Goal: Navigation & Orientation: Find specific page/section

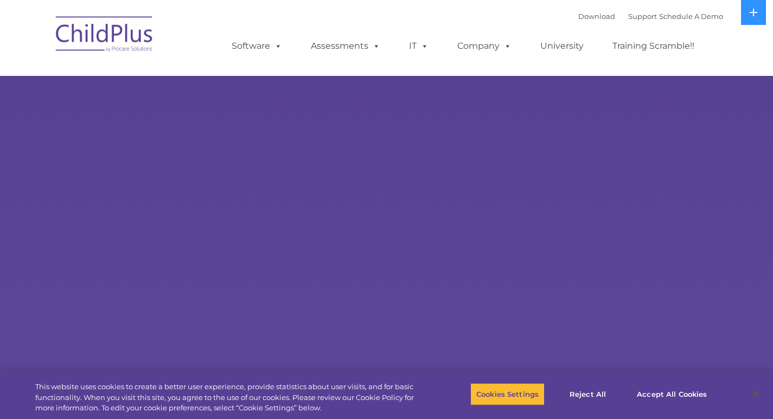
select select "MEDIUM"
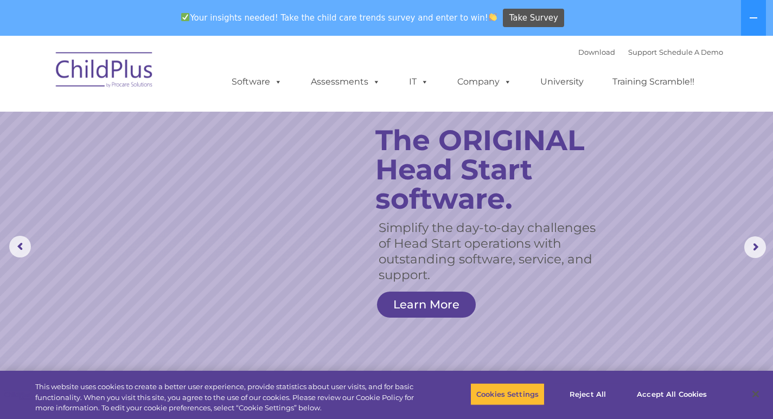
drag, startPoint x: 766, startPoint y: 0, endPoint x: 505, endPoint y: 109, distance: 282.8
click at [505, 109] on nav "Download Support | Schedule A Demo  MENU MENU Software ChildPlus: The original…" at bounding box center [386, 74] width 773 height 76
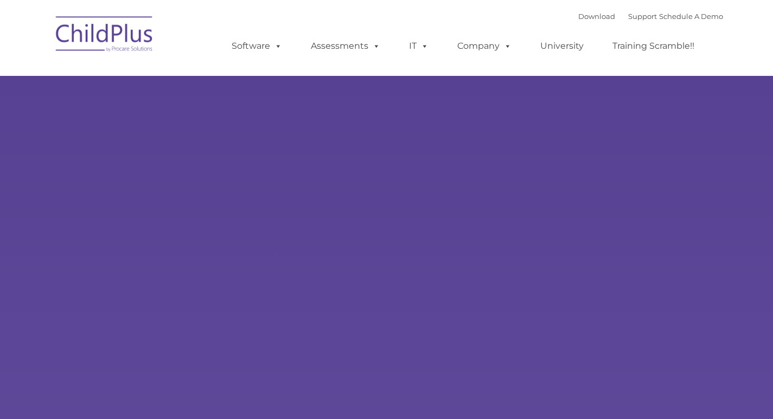
type input ""
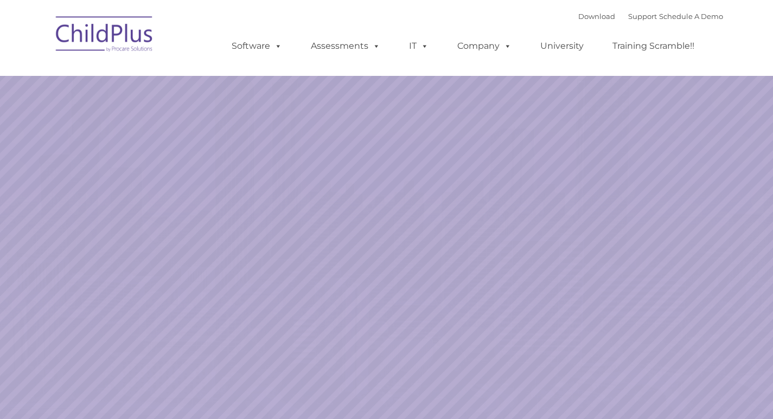
select select "MEDIUM"
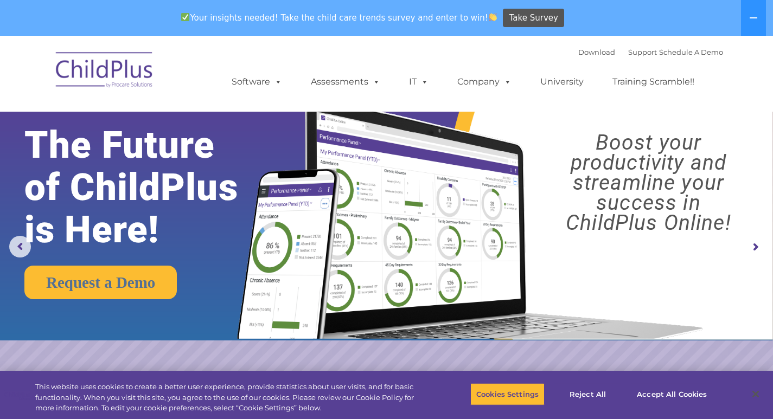
click at [113, 66] on img at bounding box center [104, 71] width 109 height 54
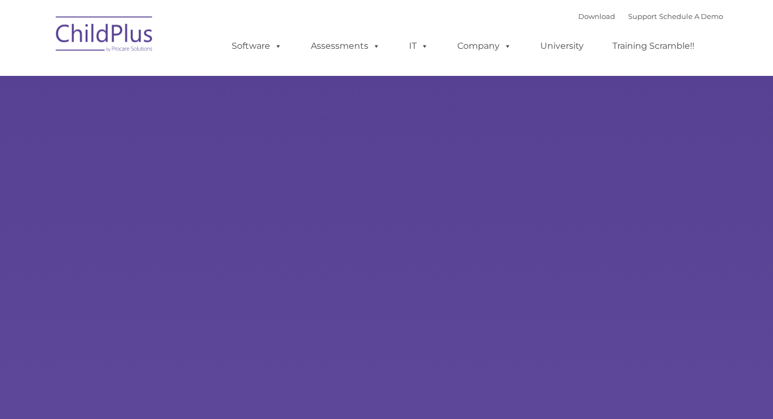
type input ""
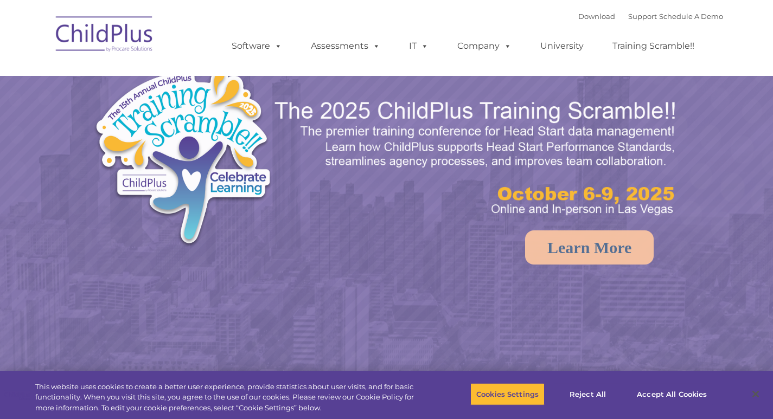
select select "MEDIUM"
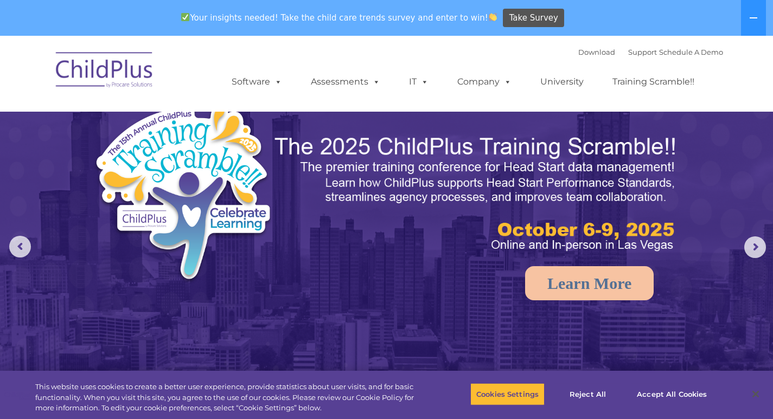
click at [639, 25] on div "Your insights needed! Take the child care trends survey and enter to win! Take …" at bounding box center [371, 18] width 743 height 35
click at [743, 58] on nav "Download Support | Schedule A Demo  MENU MENU Software ChildPlus: The original…" at bounding box center [386, 74] width 773 height 76
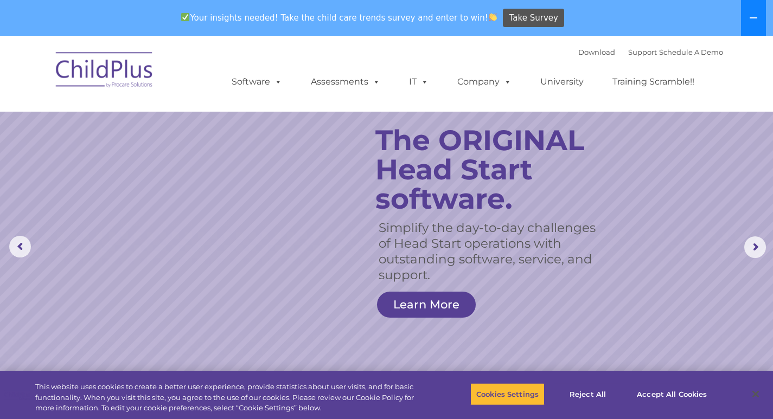
click at [751, 15] on icon at bounding box center [753, 18] width 9 height 9
